Goal: Task Accomplishment & Management: Manage account settings

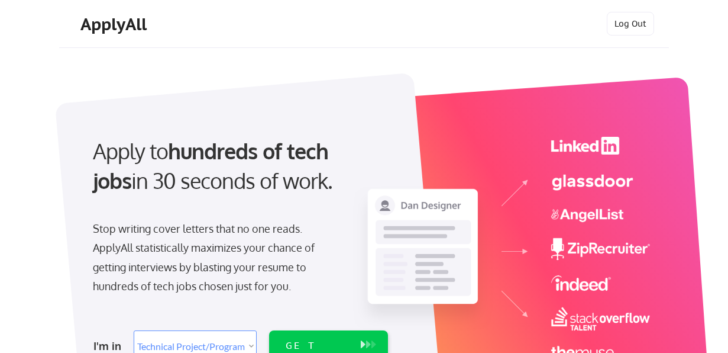
select select ""technical_project_program_mgmt""
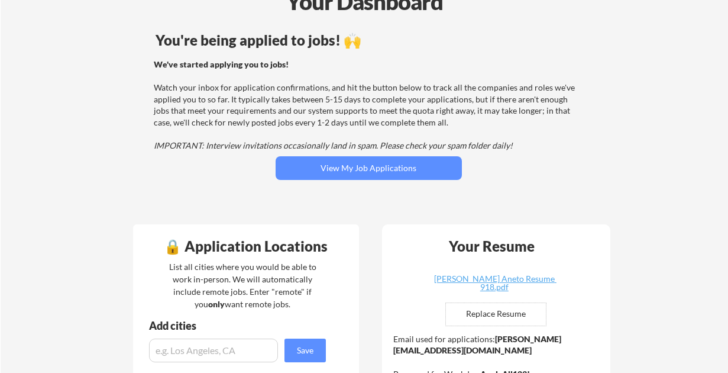
scroll to position [74, 0]
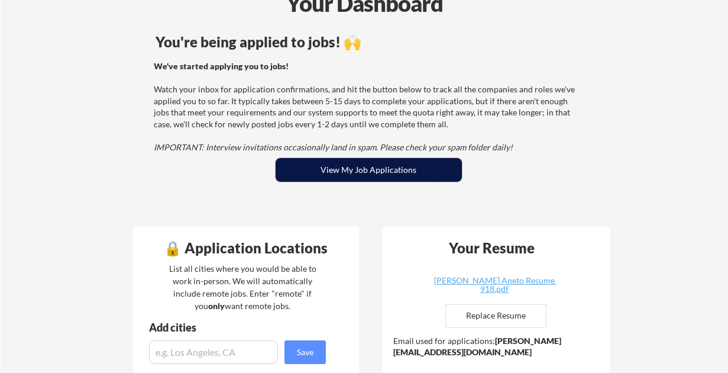
click at [368, 176] on button "View My Job Applications" at bounding box center [369, 170] width 186 height 24
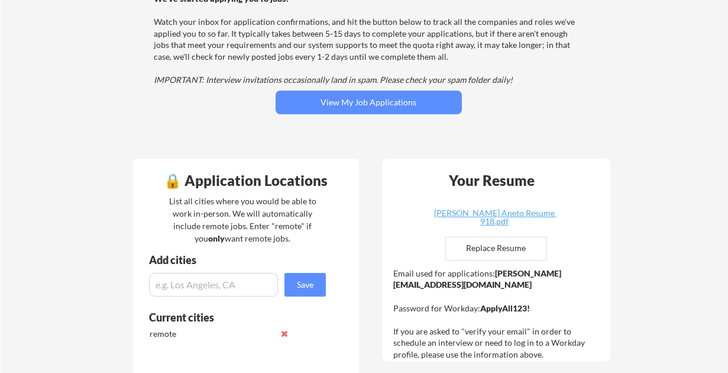
scroll to position [141, 0]
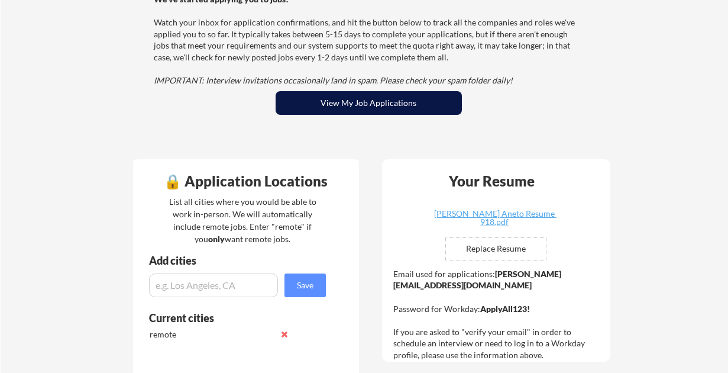
click at [343, 107] on button "View My Job Applications" at bounding box center [369, 103] width 186 height 24
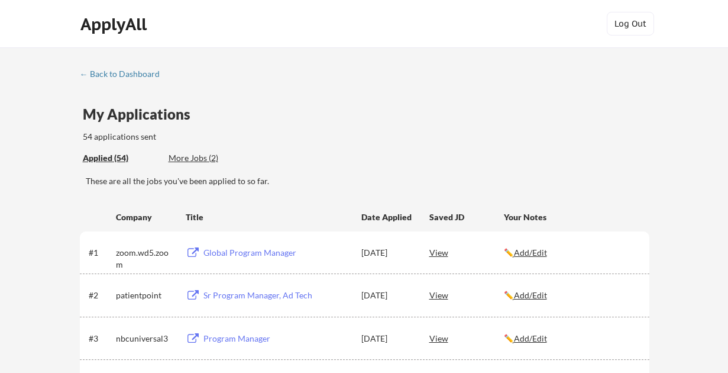
click at [199, 157] on div "More Jobs (2)" at bounding box center [212, 158] width 87 height 12
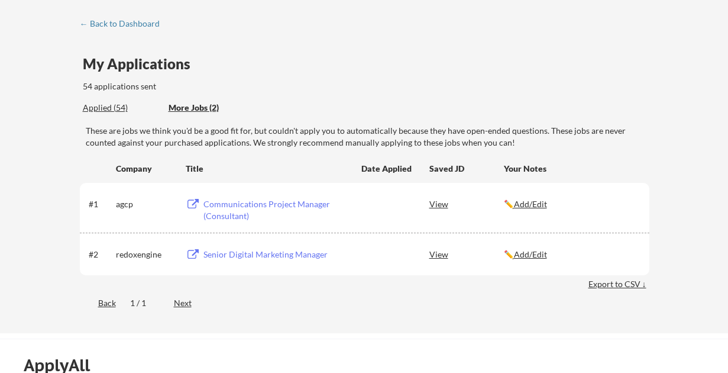
scroll to position [41, 0]
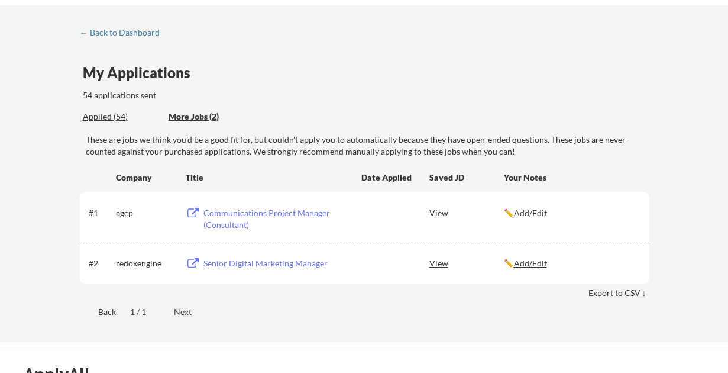
click at [101, 115] on div "Applied (54)" at bounding box center [121, 117] width 77 height 12
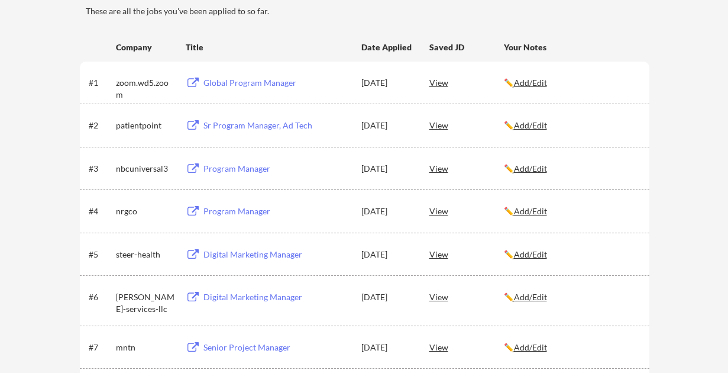
scroll to position [182, 0]
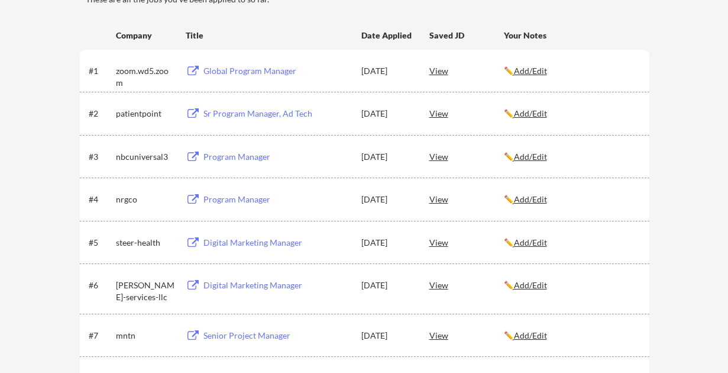
click at [382, 258] on div "#5 steer-health Digital Marketing Manager Sep 18, 2025 View ✏️ Add/Edit" at bounding box center [365, 242] width 570 height 43
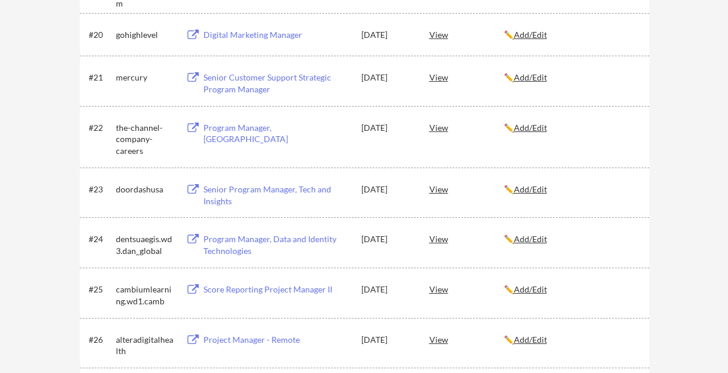
scroll to position [1073, 0]
click at [441, 240] on div "View" at bounding box center [466, 237] width 75 height 21
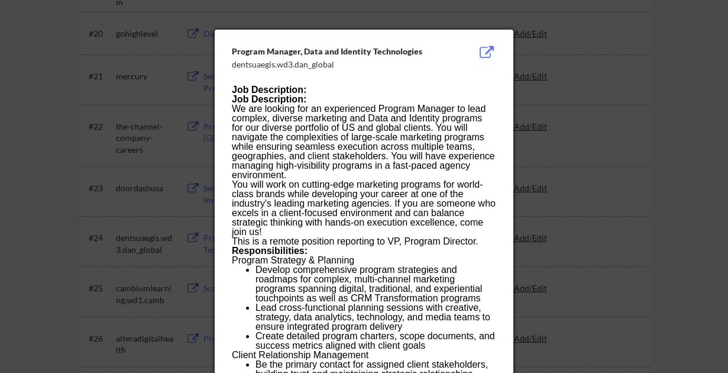
scroll to position [1084, 0]
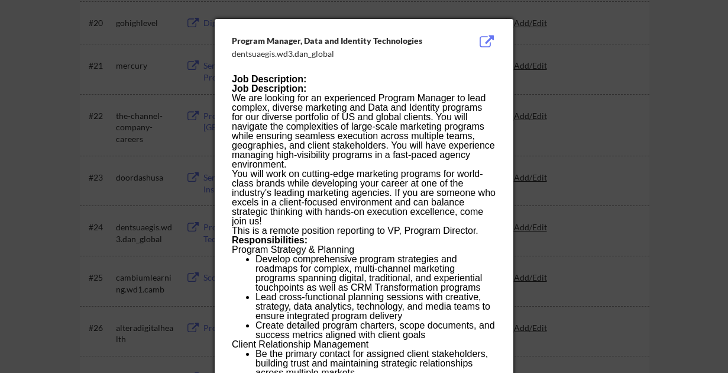
click at [635, 182] on div at bounding box center [364, 186] width 728 height 373
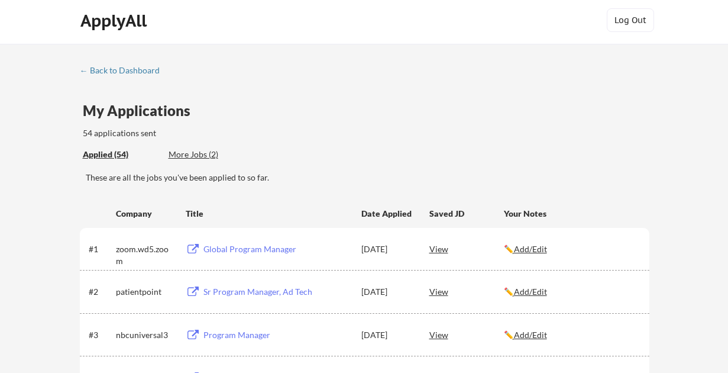
scroll to position [0, 0]
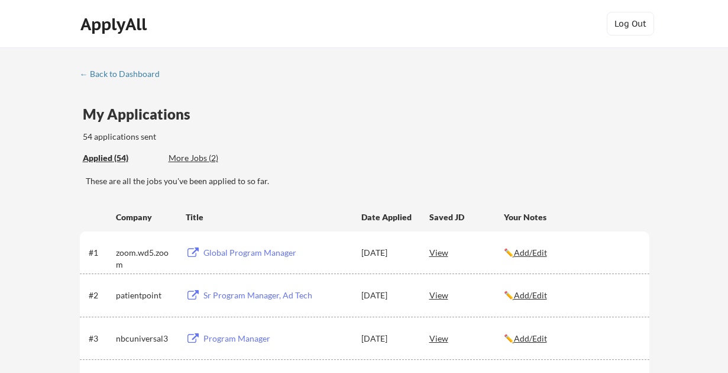
click at [109, 27] on div "ApplyAll" at bounding box center [115, 24] width 70 height 20
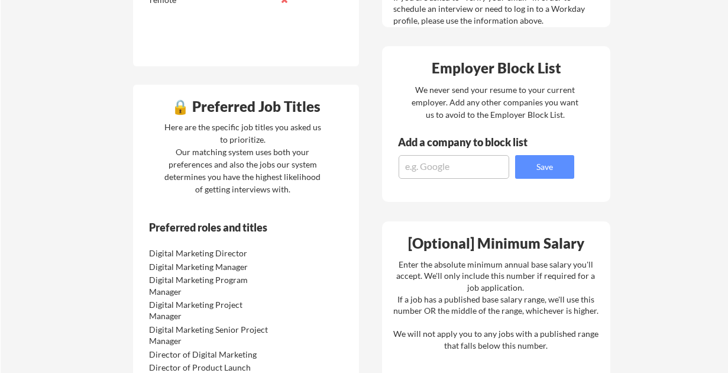
scroll to position [451, 0]
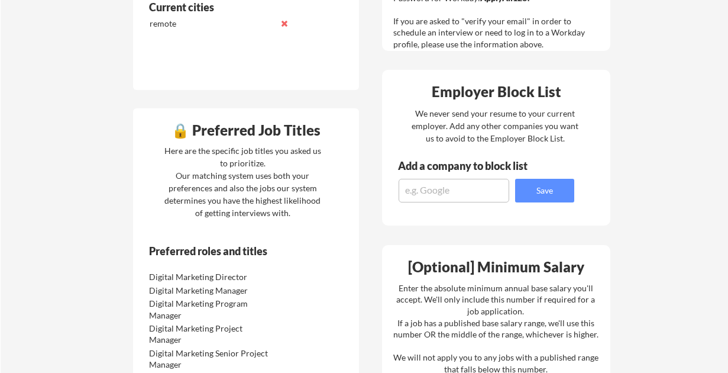
click at [187, 134] on div "🔒 Preferred Job Titles" at bounding box center [246, 130] width 220 height 14
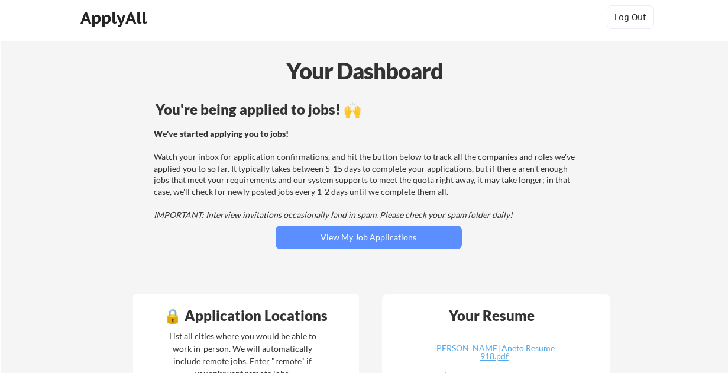
scroll to position [2, 0]
